Goal: Obtain resource: Download file/media

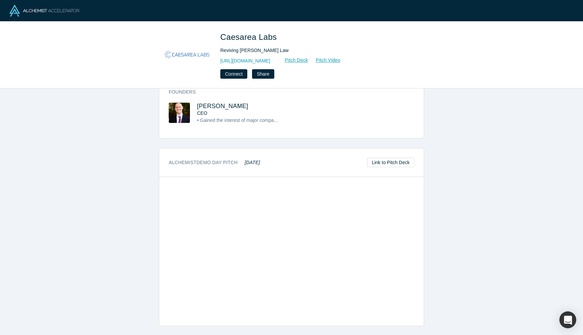
scroll to position [235, 0]
click at [308, 58] on link "Pitch Deck" at bounding box center [292, 60] width 31 height 8
click at [341, 59] on link "Pitch Video" at bounding box center [324, 60] width 32 height 8
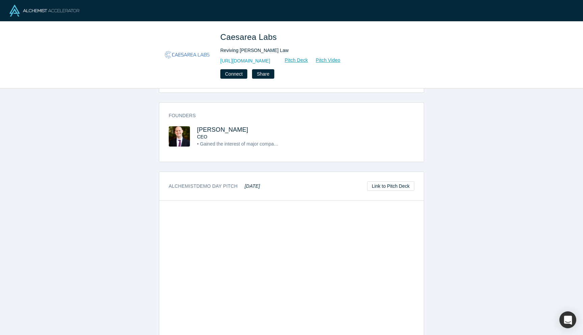
scroll to position [210, 0]
click at [212, 132] on span "[PERSON_NAME]" at bounding box center [222, 130] width 51 height 7
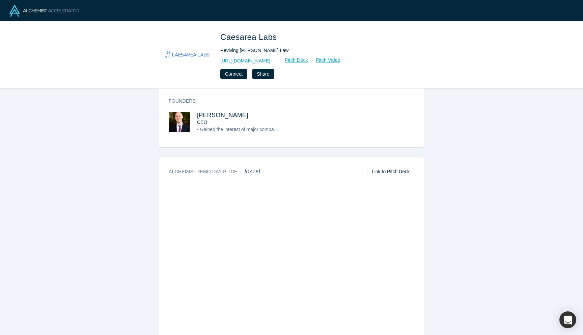
scroll to position [235, 0]
